Goal: Task Accomplishment & Management: Manage account settings

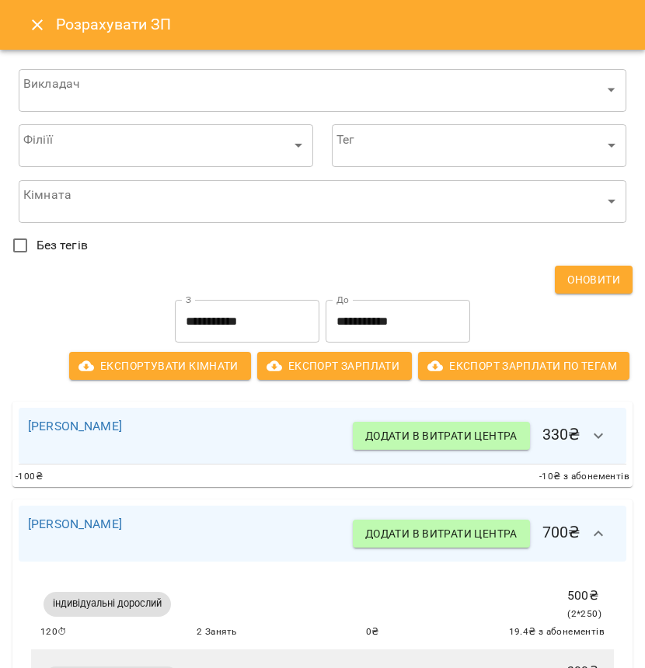
click at [38, 20] on icon "Close" at bounding box center [37, 25] width 19 height 19
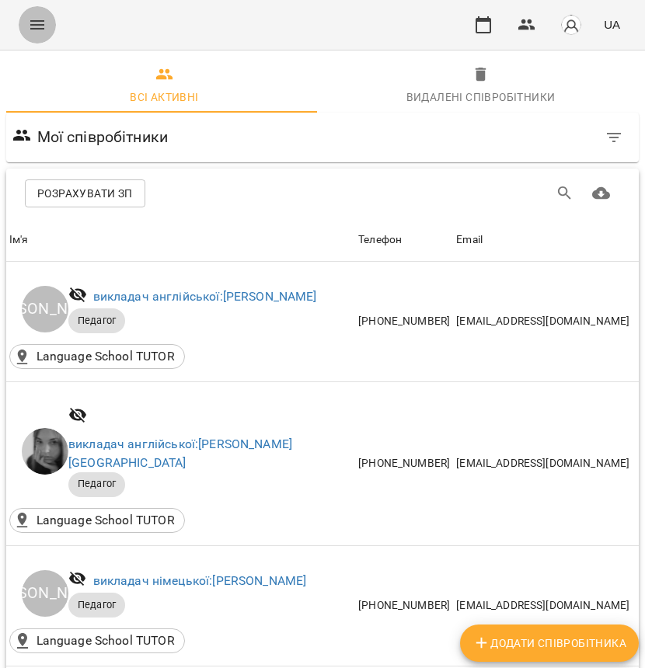
click at [36, 20] on icon "Menu" at bounding box center [37, 25] width 19 height 19
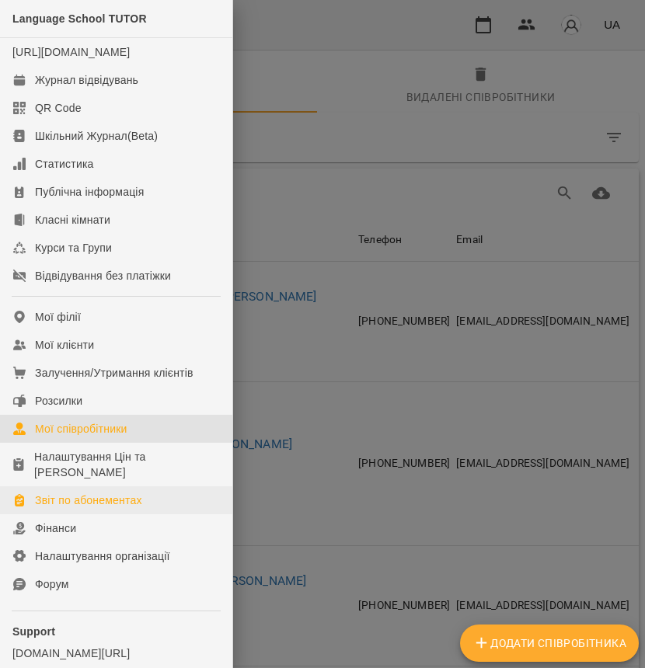
click at [117, 495] on div "Звіт по абонементах" at bounding box center [88, 500] width 107 height 16
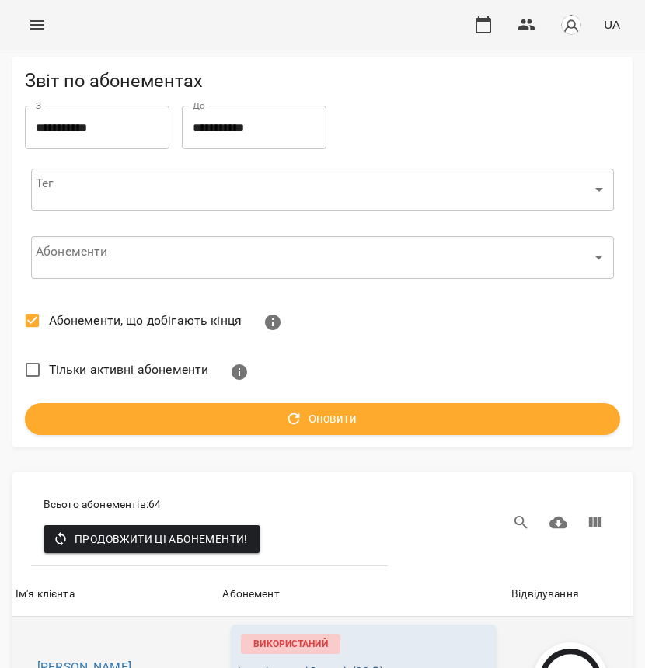
scroll to position [186, 0]
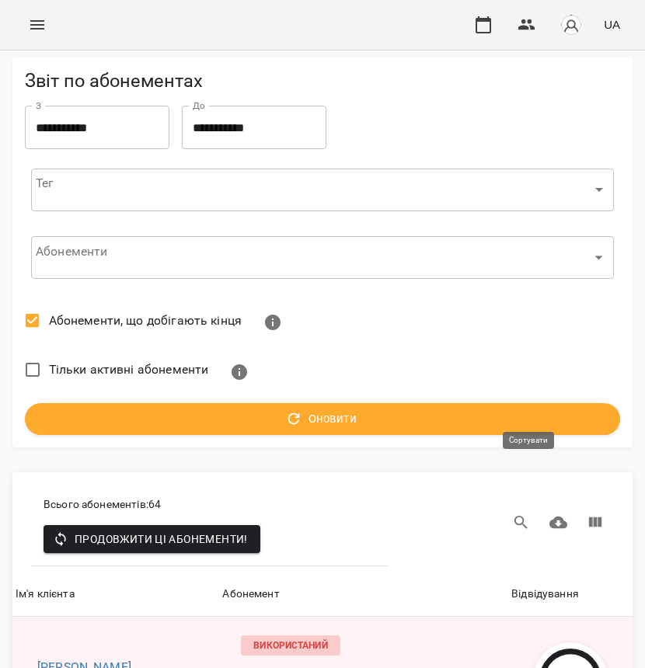
click at [525, 585] on div "Відвідування" at bounding box center [545, 594] width 68 height 19
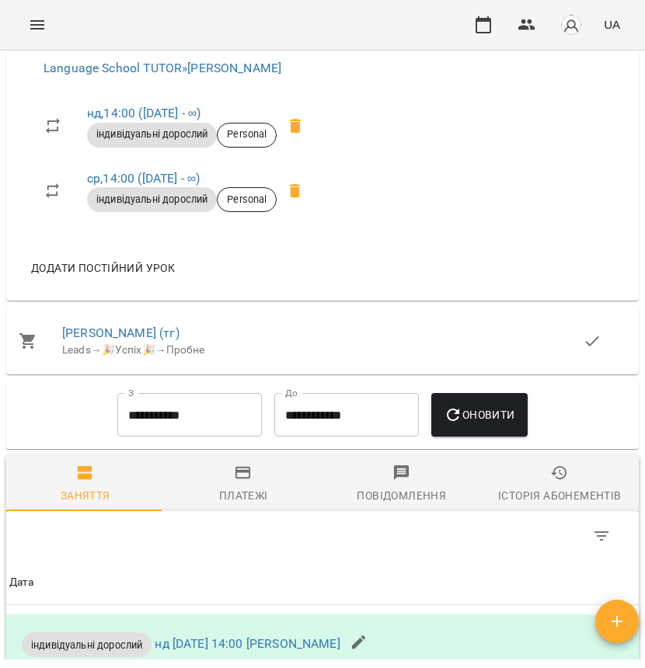
scroll to position [967, 0]
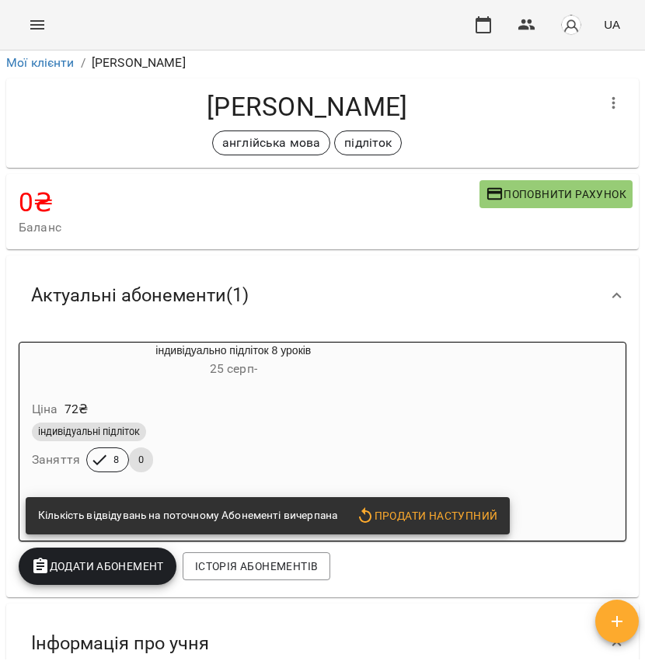
scroll to position [20, 0]
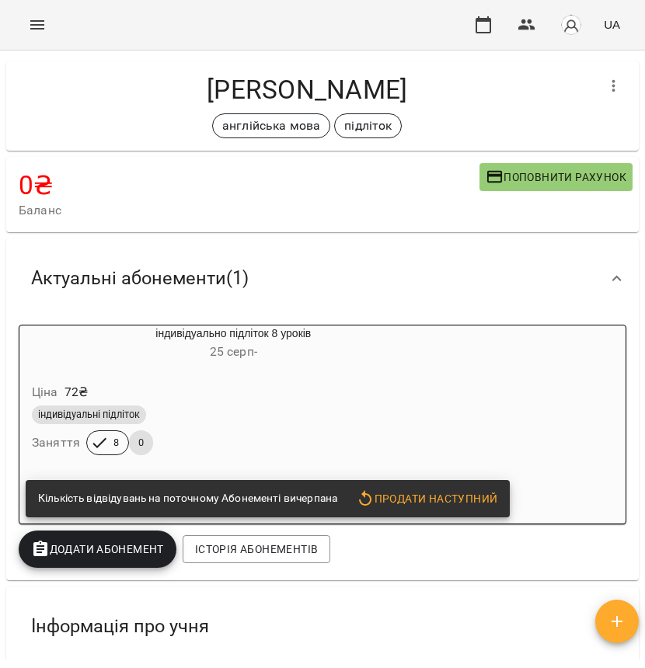
click at [270, 402] on div "індивідуальні підліток" at bounding box center [233, 414] width 409 height 25
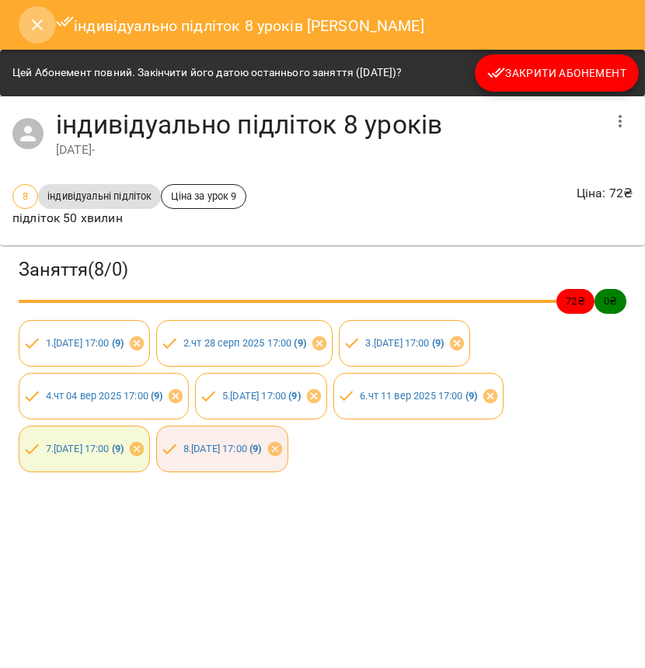
click at [39, 34] on button "Close" at bounding box center [37, 24] width 37 height 37
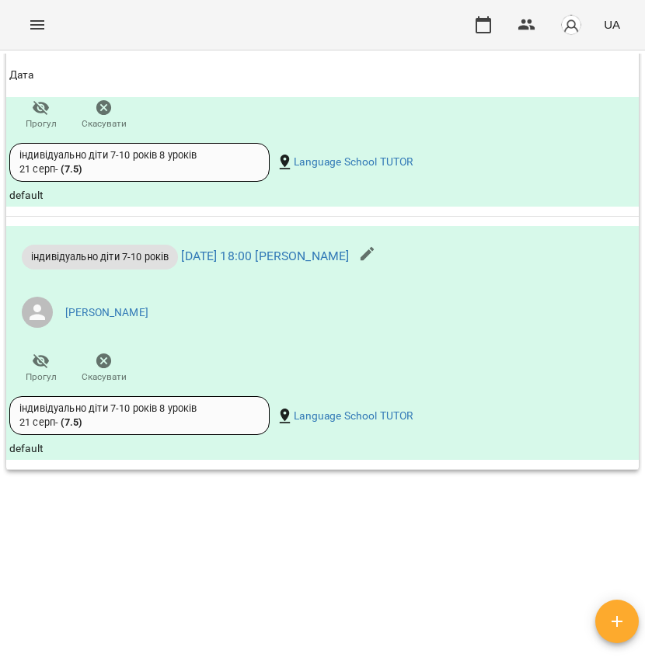
scroll to position [1825, 0]
